Goal: Find specific page/section: Find specific page/section

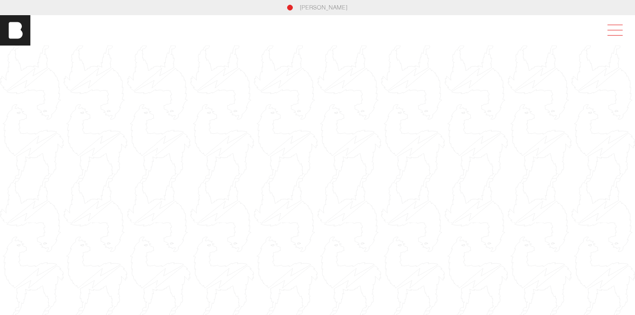
click at [618, 22] on span at bounding box center [613, 30] width 22 height 17
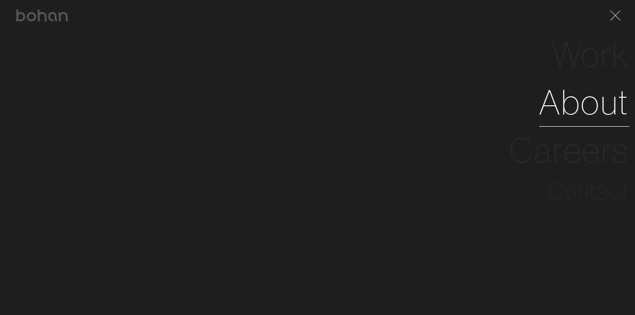
click at [599, 100] on link "About" at bounding box center [584, 102] width 90 height 48
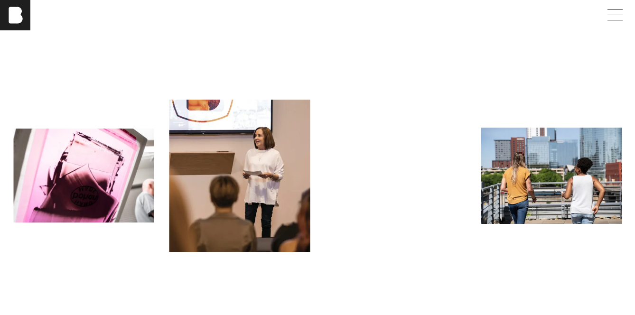
scroll to position [852, 0]
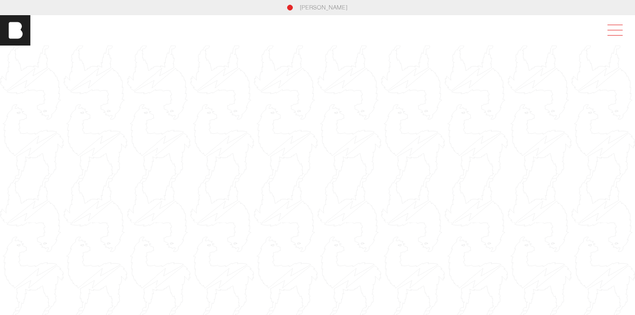
click at [612, 32] on span at bounding box center [613, 30] width 22 height 17
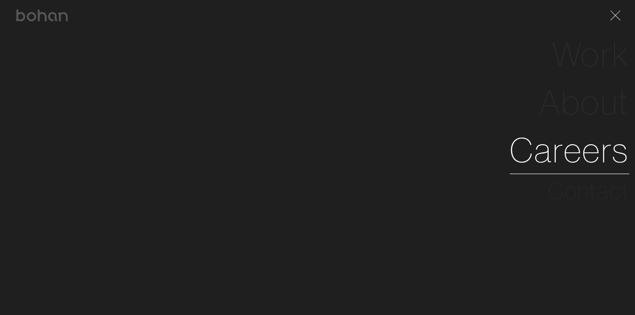
click at [577, 157] on link "Careers" at bounding box center [570, 150] width 120 height 48
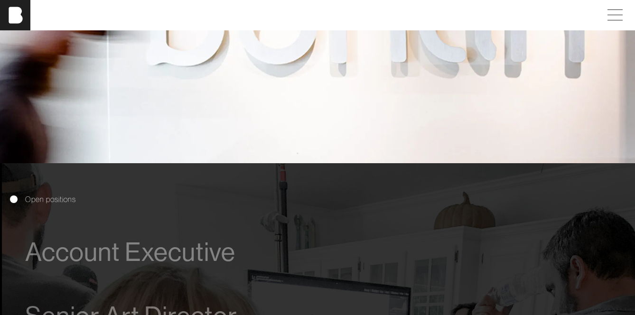
scroll to position [341, 0]
